Goal: Transaction & Acquisition: Purchase product/service

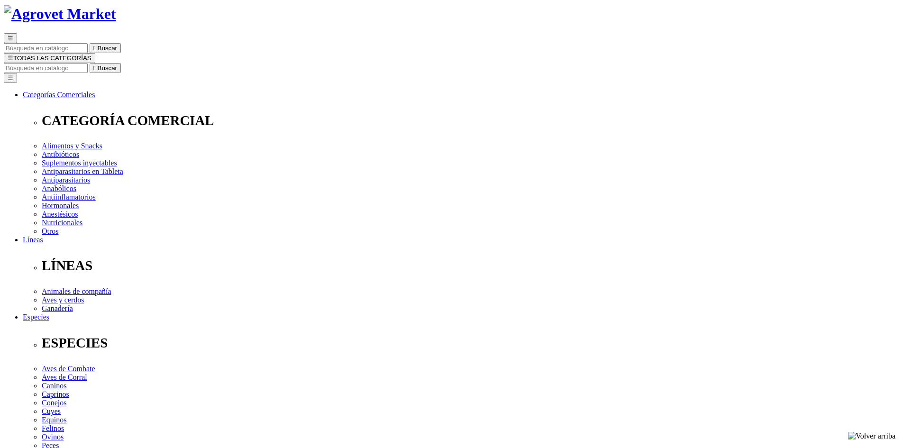
scroll to position [95, 0]
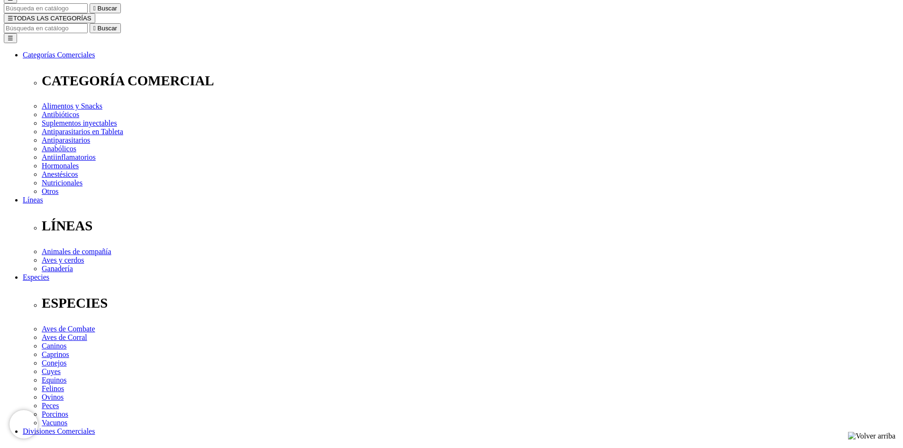
select select "5"
drag, startPoint x: 519, startPoint y: 213, endPoint x: 523, endPoint y: 197, distance: 16.5
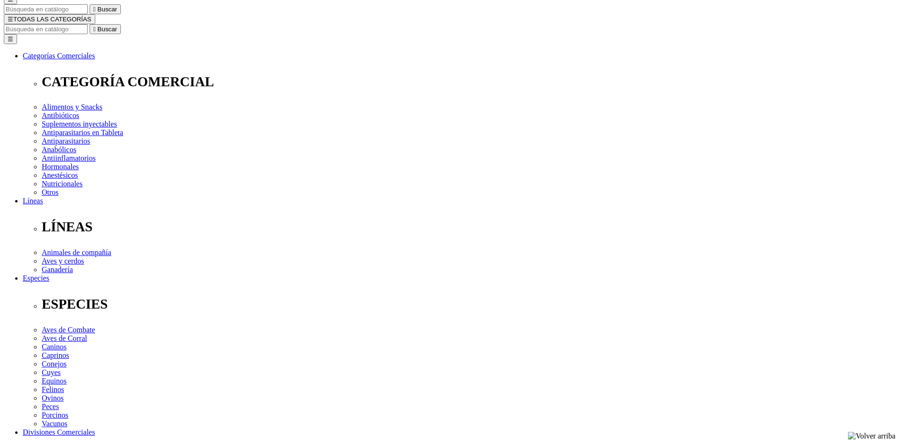
scroll to position [92, 0]
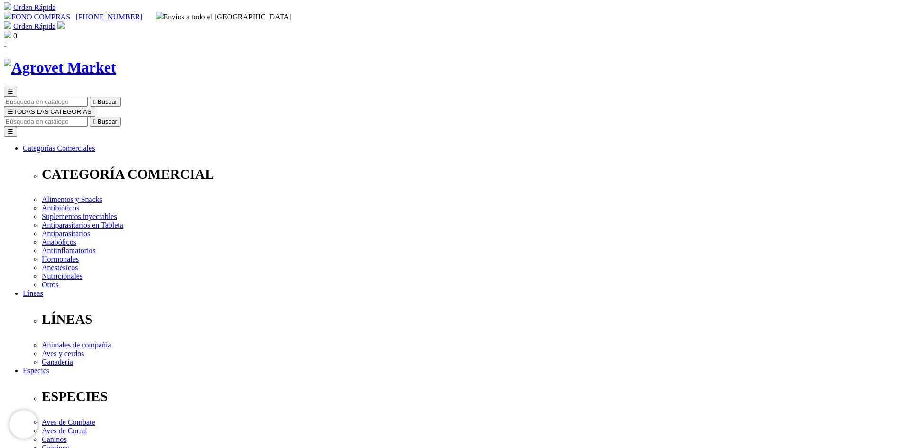
scroll to position [0, 0]
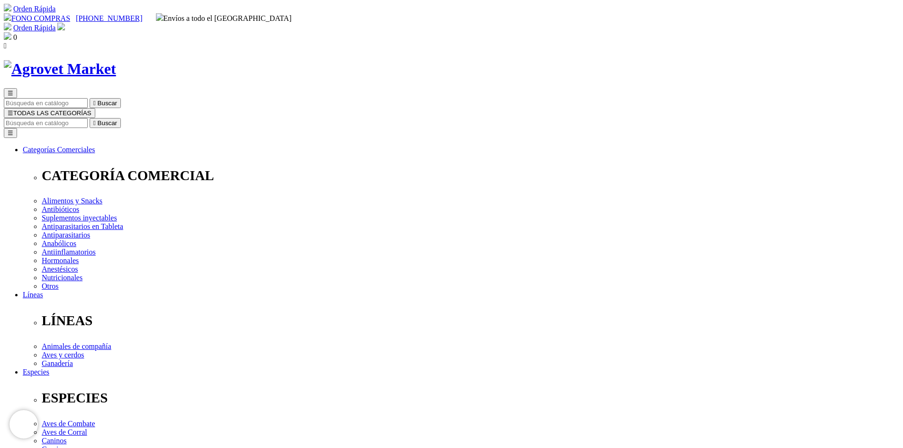
drag, startPoint x: 584, startPoint y: 306, endPoint x: 579, endPoint y: 299, distance: 8.5
select select "36"
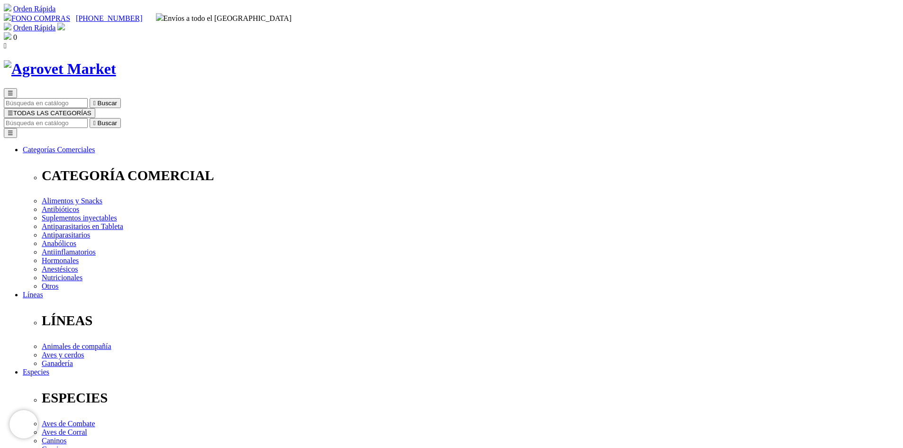
select select "36"
